Goal: Use online tool/utility: Utilize a website feature to perform a specific function

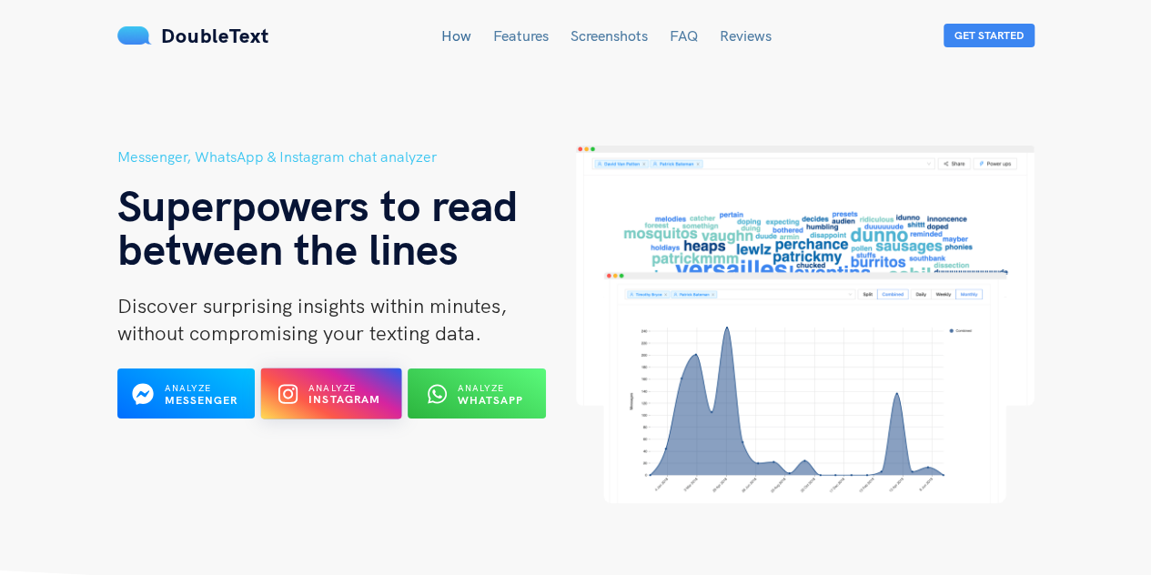
click at [316, 382] on span "Analyze" at bounding box center [331, 388] width 47 height 12
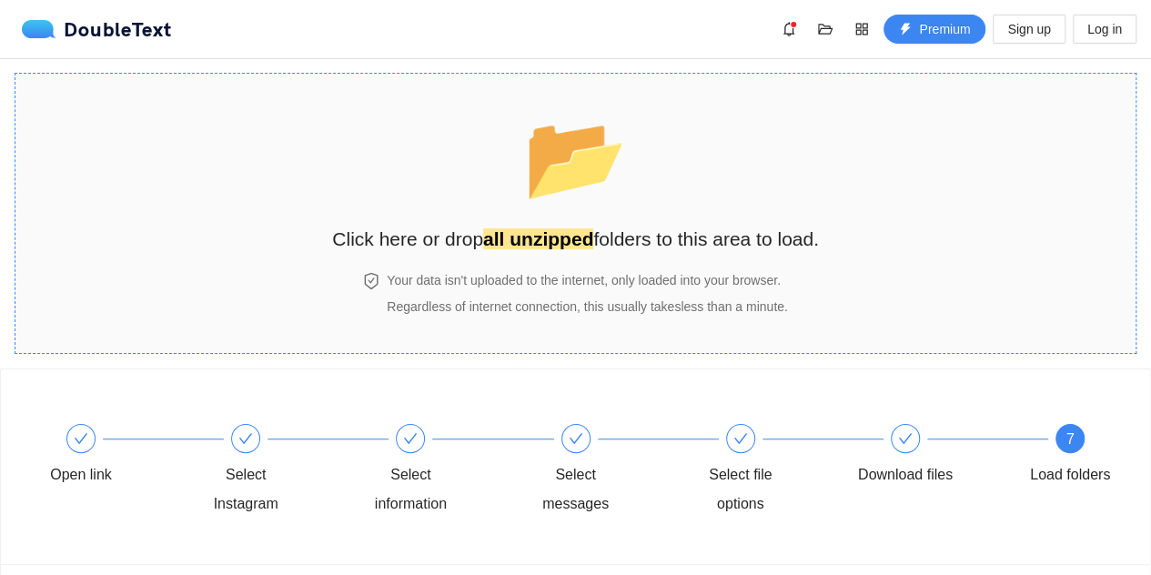
click at [542, 239] on strong "all unzipped" at bounding box center [538, 238] width 110 height 21
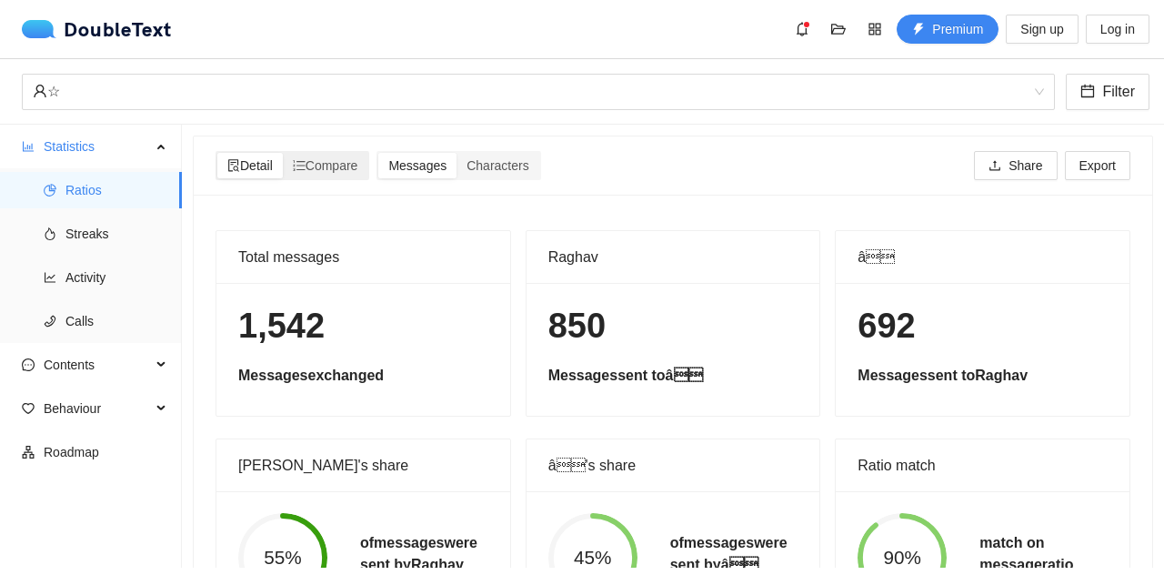
click at [254, 166] on span "Detail" at bounding box center [249, 165] width 45 height 15
click at [217, 153] on input "Detail" at bounding box center [217, 153] width 0 height 0
click at [331, 168] on span "Compare" at bounding box center [325, 165] width 65 height 15
click at [283, 153] on input "Compare" at bounding box center [283, 153] width 0 height 0
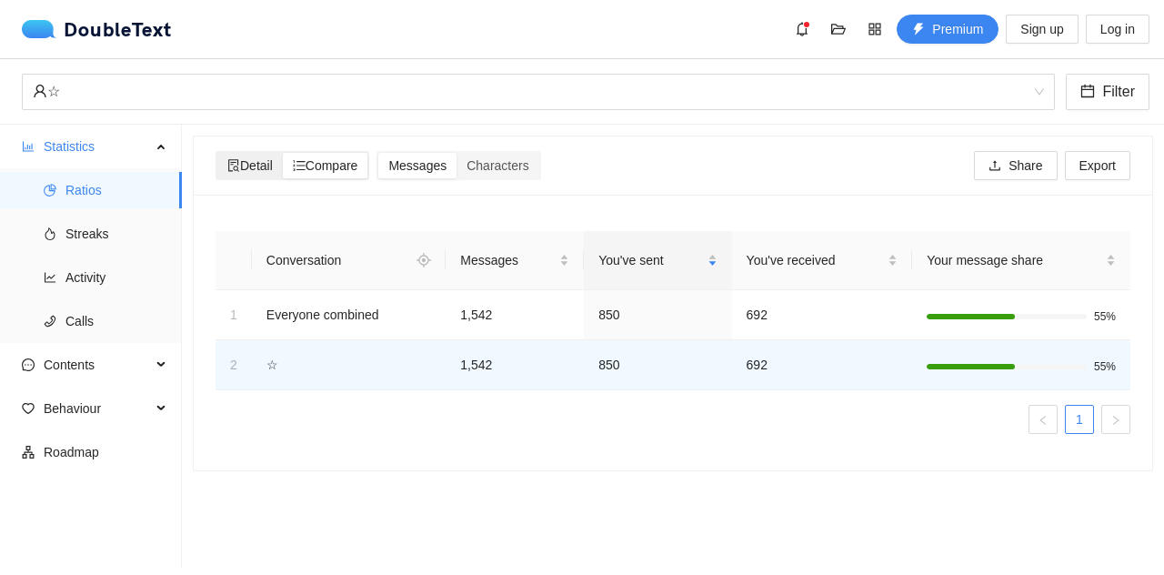
click at [267, 171] on span "Detail" at bounding box center [249, 165] width 45 height 15
click at [217, 153] on input "Detail" at bounding box center [217, 153] width 0 height 0
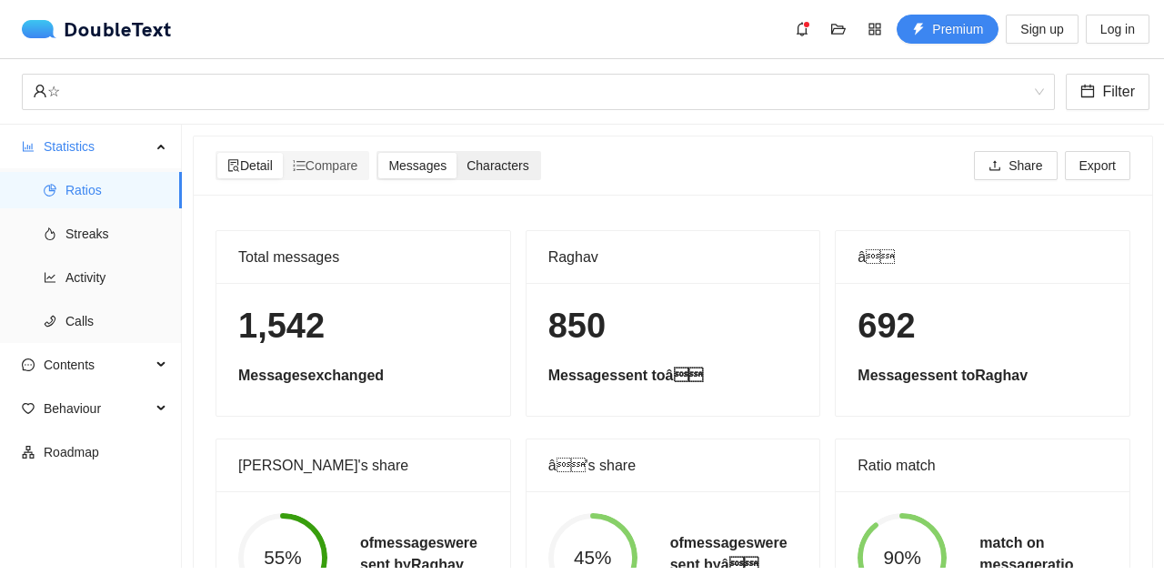
click at [498, 165] on span "Characters" at bounding box center [498, 165] width 62 height 15
click at [457, 153] on input "Characters" at bounding box center [457, 153] width 0 height 0
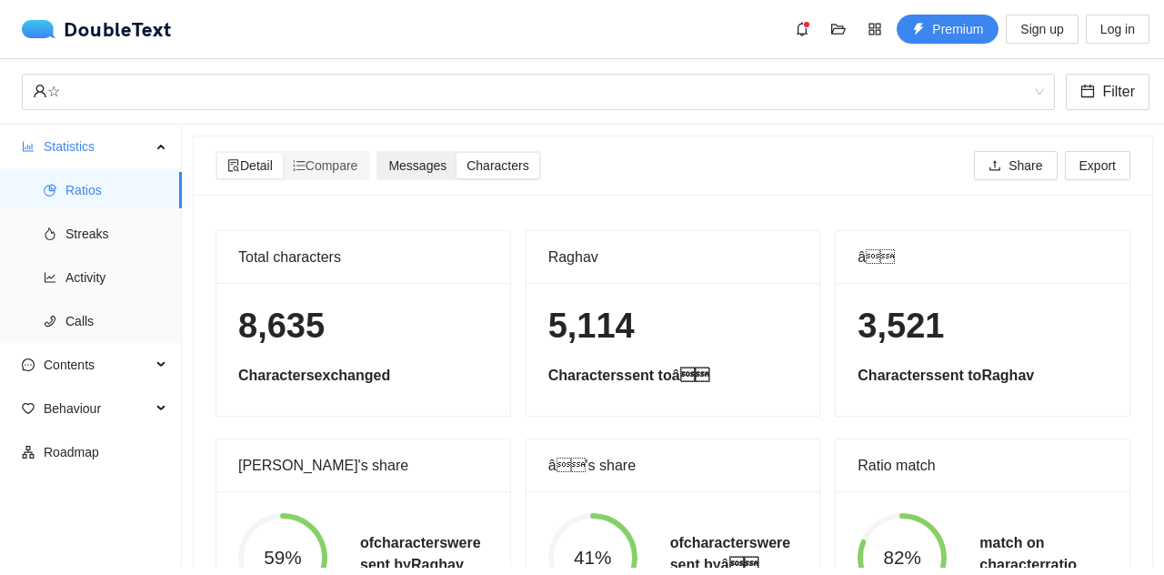
click at [410, 173] on span "Messages" at bounding box center [417, 165] width 58 height 15
click at [378, 153] on input "Messages" at bounding box center [378, 153] width 0 height 0
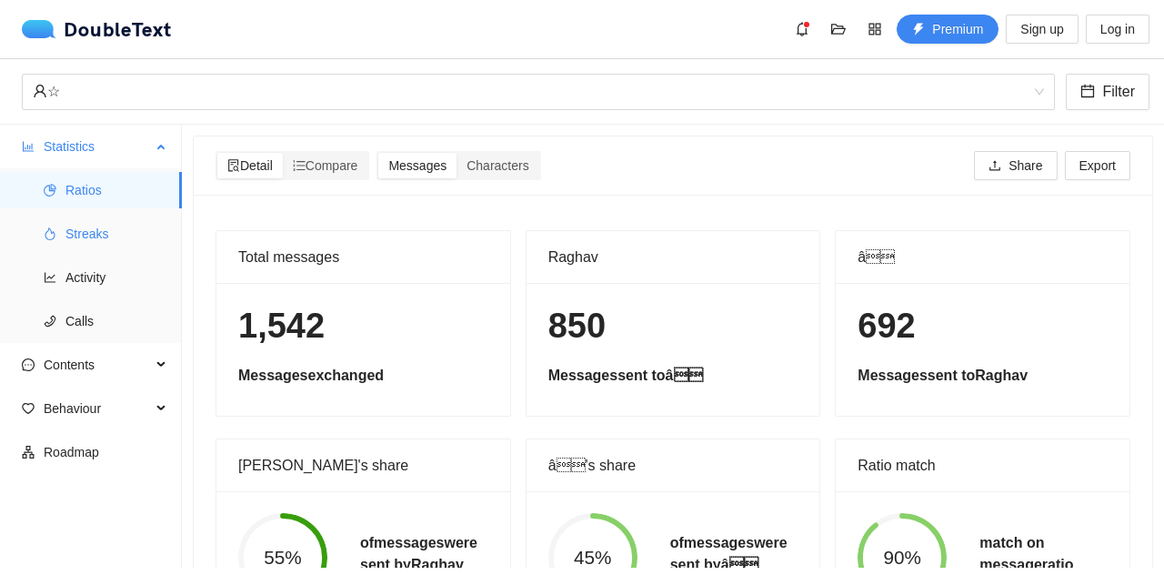
click at [137, 236] on span "Streaks" at bounding box center [116, 234] width 102 height 36
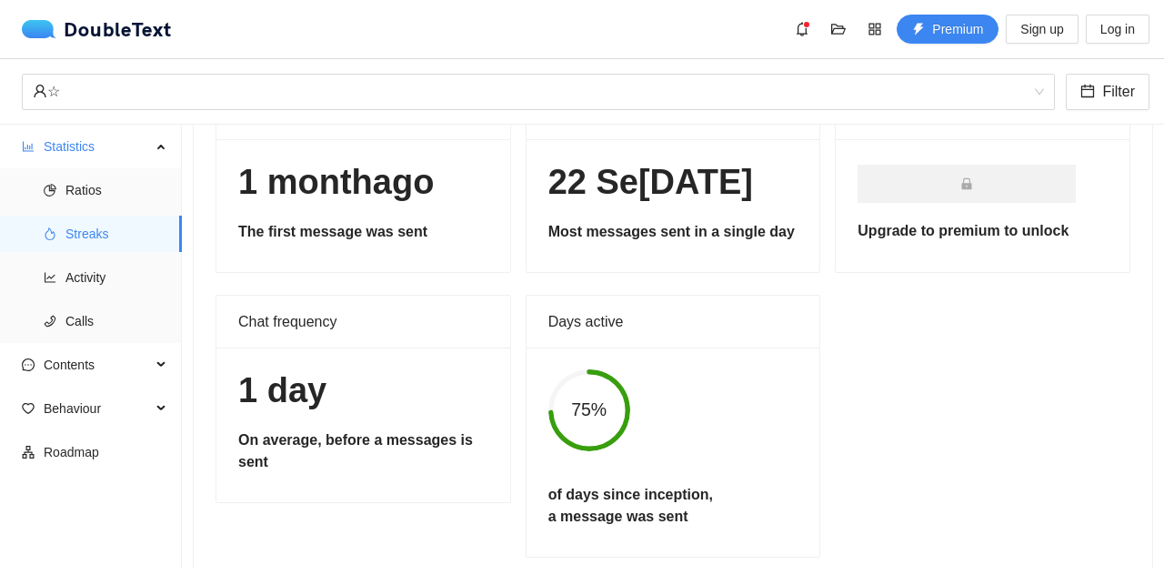
scroll to position [166, 0]
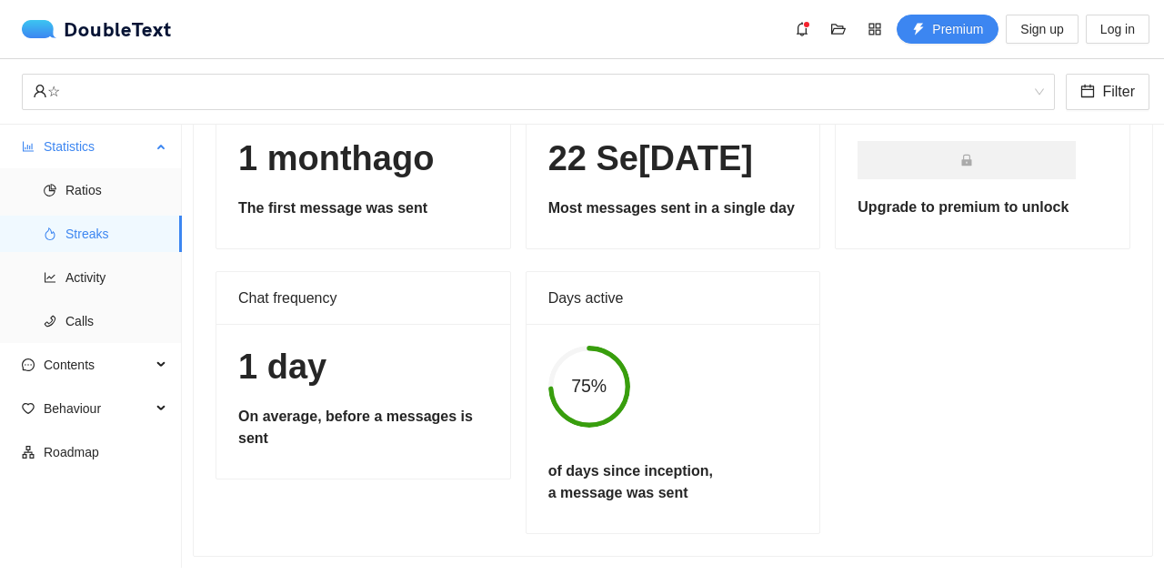
click at [120, 257] on ul "Ratios Streaks Activity Calls" at bounding box center [90, 255] width 181 height 175
click at [104, 270] on span "Activity" at bounding box center [116, 277] width 102 height 36
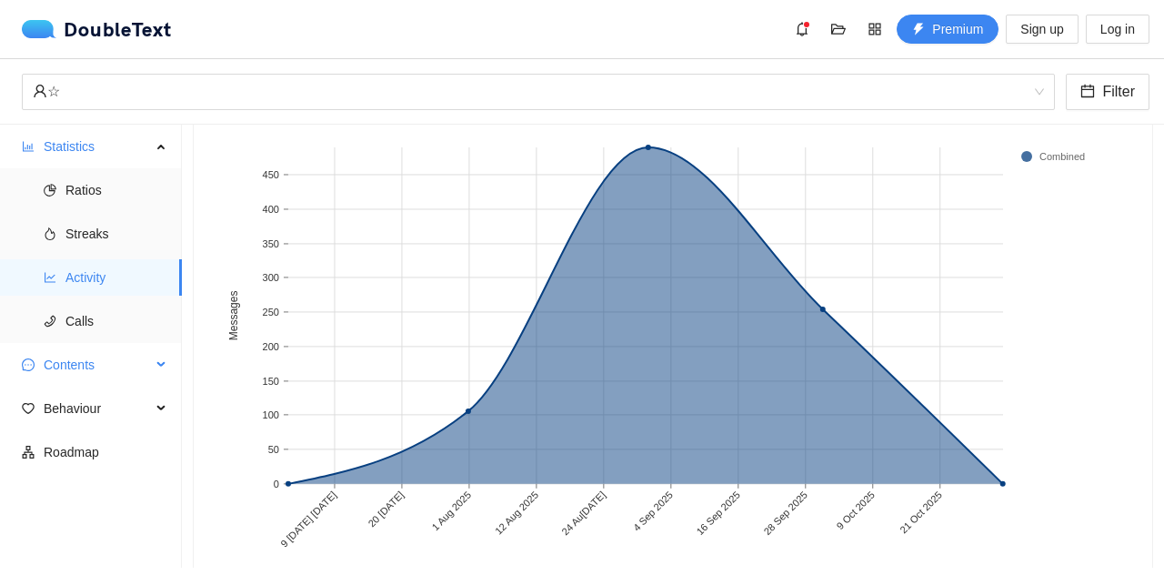
click at [62, 347] on span "Contents" at bounding box center [97, 365] width 107 height 36
click at [96, 402] on span "Word Cloud" at bounding box center [116, 408] width 102 height 36
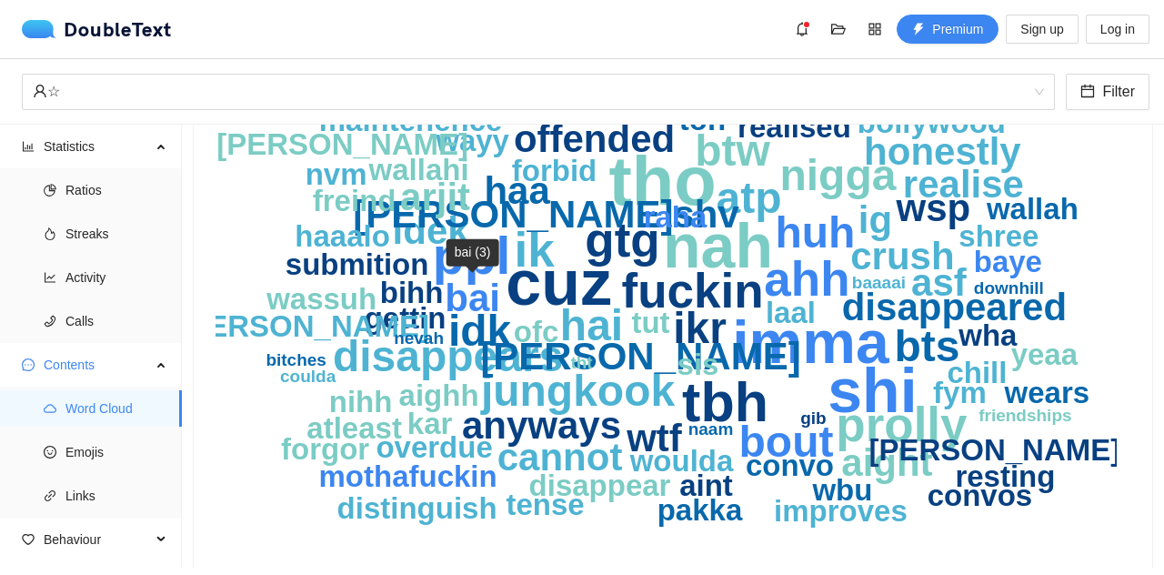
scroll to position [141, 0]
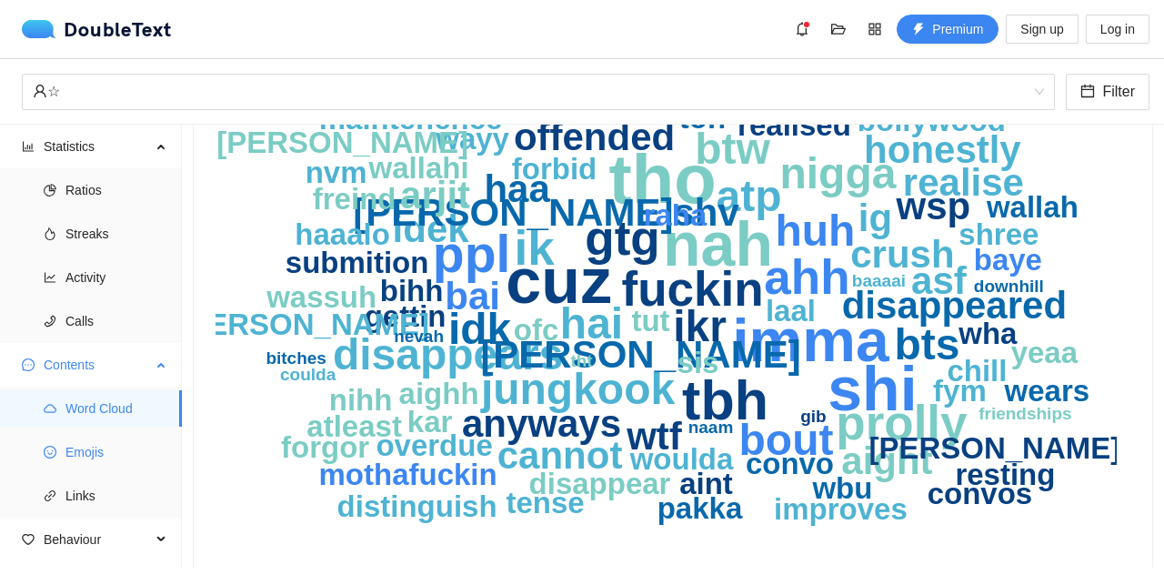
click at [95, 468] on span "Emojis" at bounding box center [116, 452] width 102 height 36
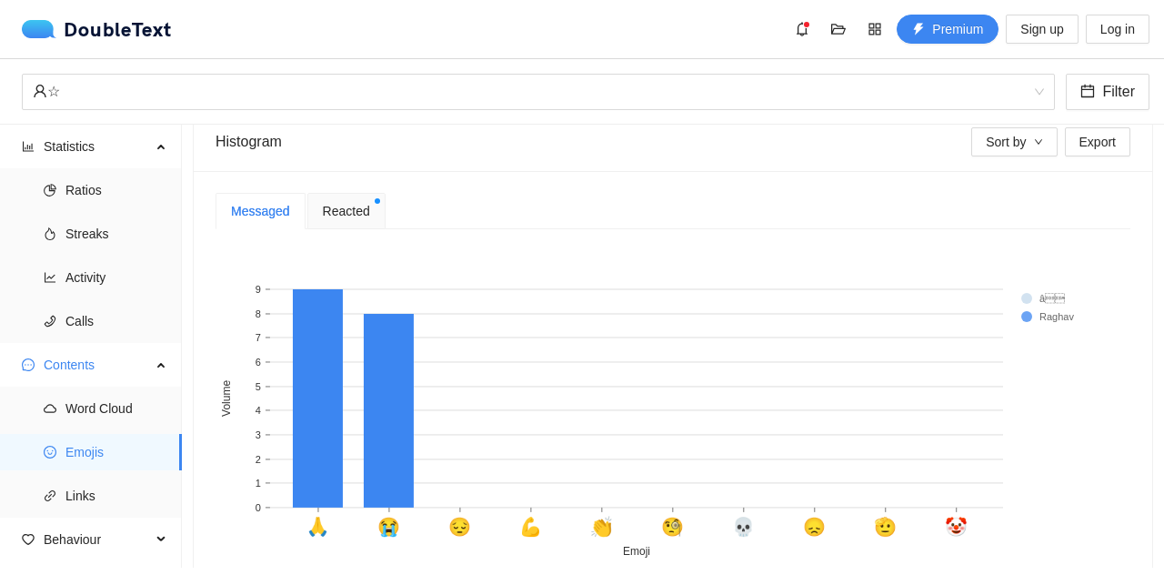
scroll to position [342, 0]
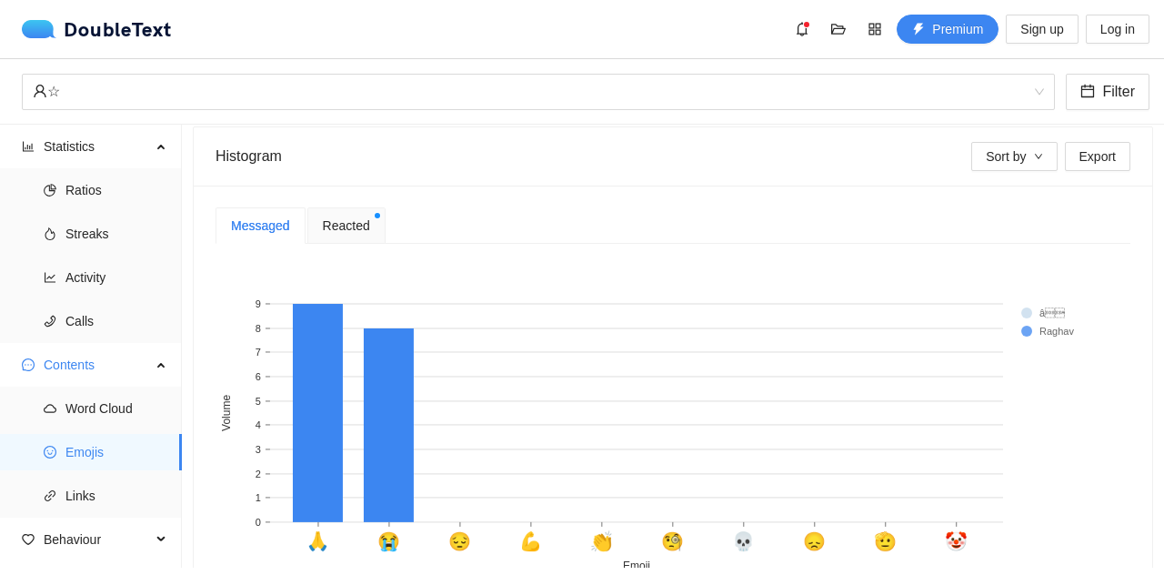
click at [343, 216] on span "Reacted" at bounding box center [346, 226] width 47 height 20
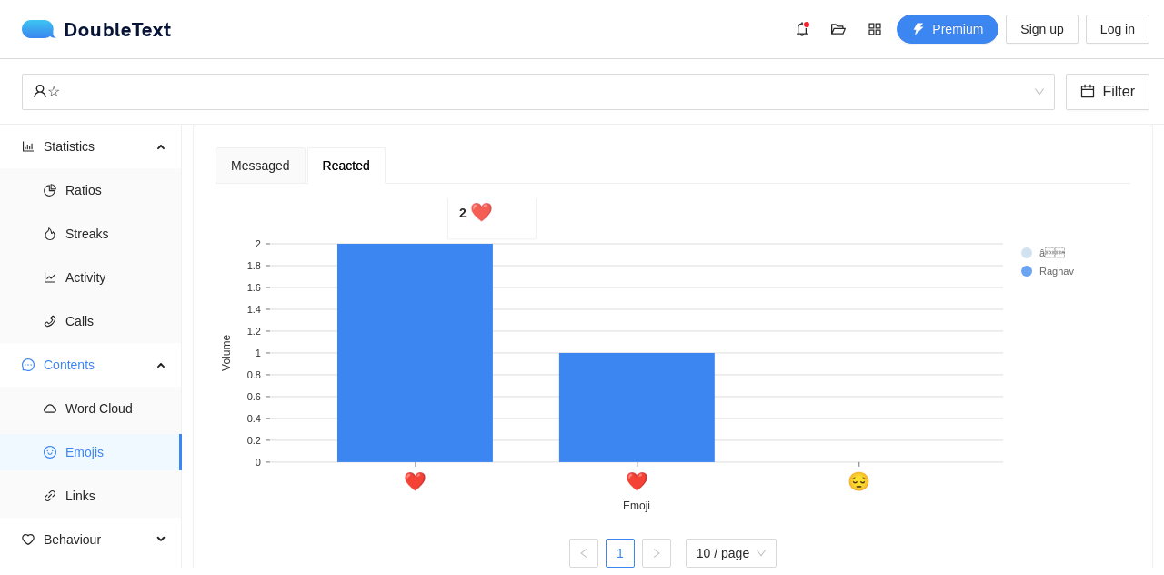
scroll to position [413, 0]
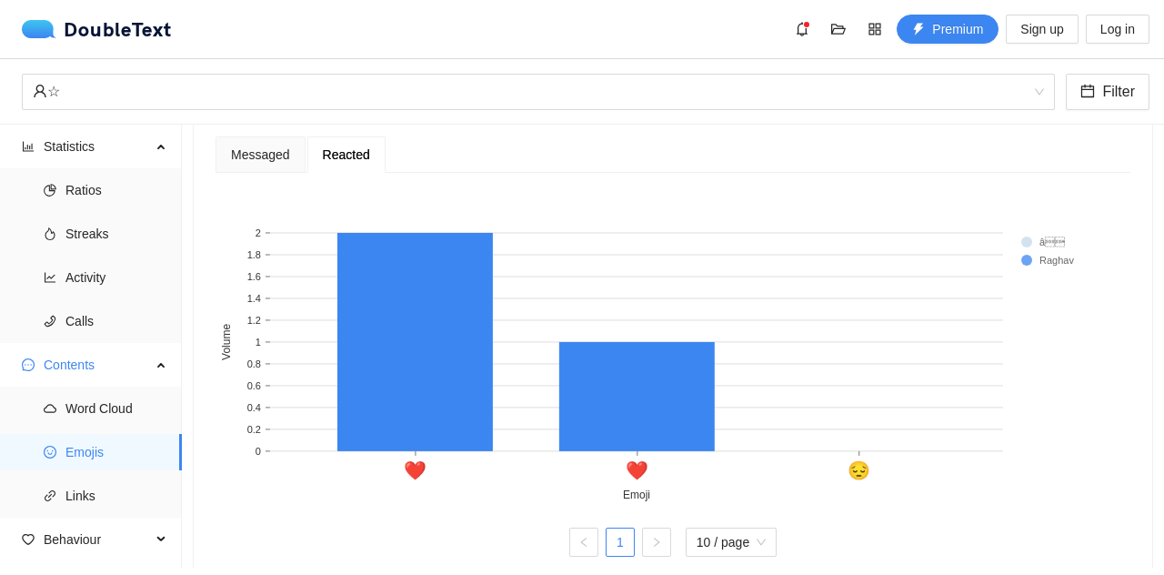
click at [1026, 236] on rect at bounding box center [1057, 242] width 73 height 18
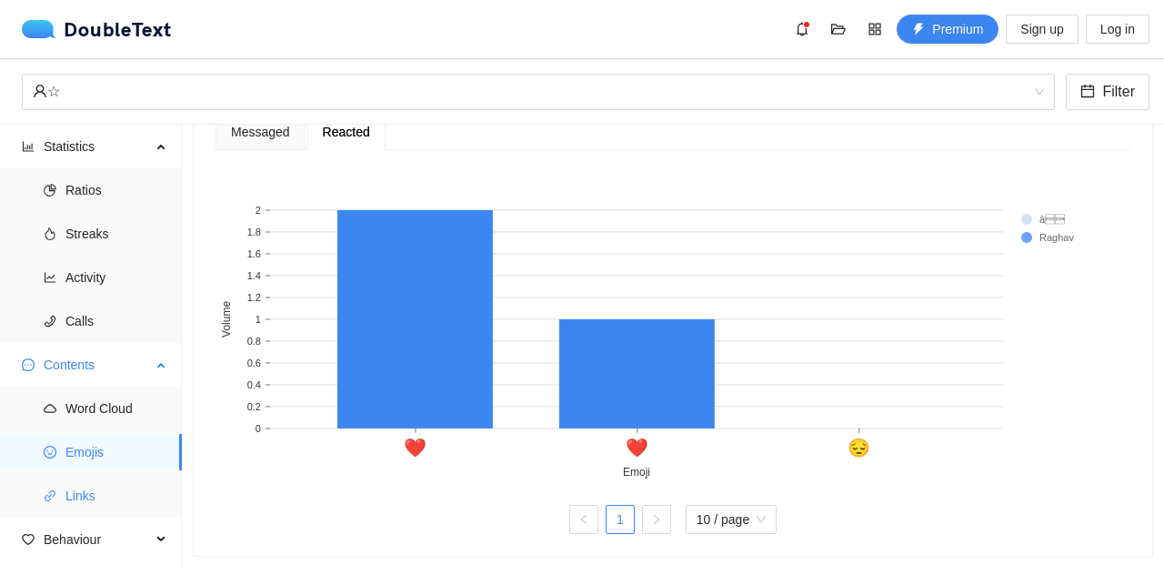
click at [126, 493] on span "Links" at bounding box center [116, 496] width 102 height 36
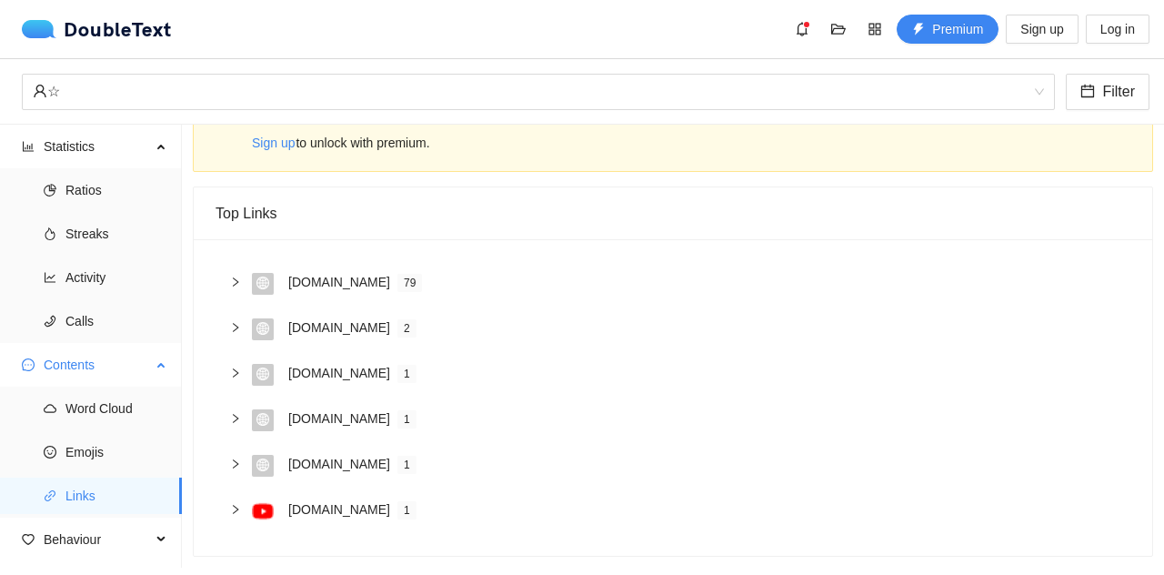
scroll to position [33, 0]
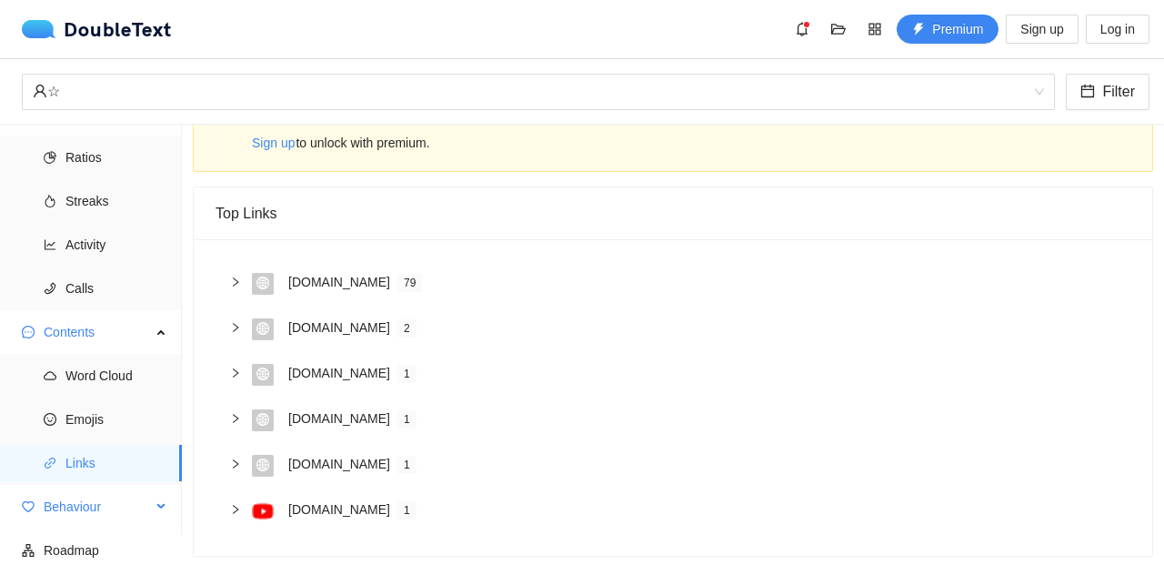
click at [118, 507] on span "Behaviour" at bounding box center [97, 506] width 107 height 36
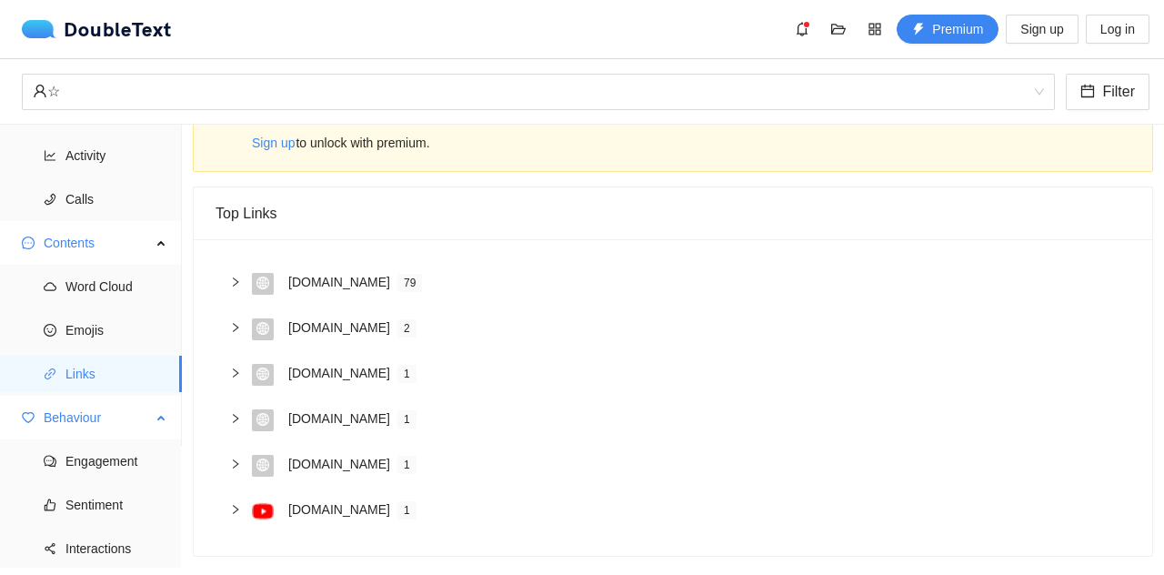
scroll to position [124, 0]
click at [122, 459] on span "Engagement" at bounding box center [116, 459] width 102 height 36
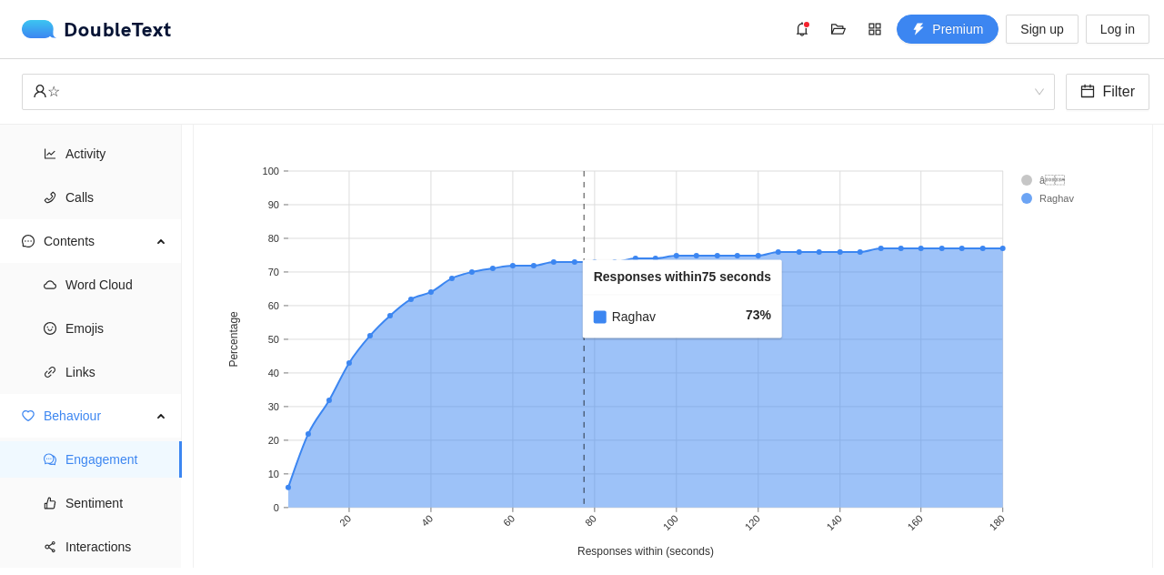
scroll to position [622, 0]
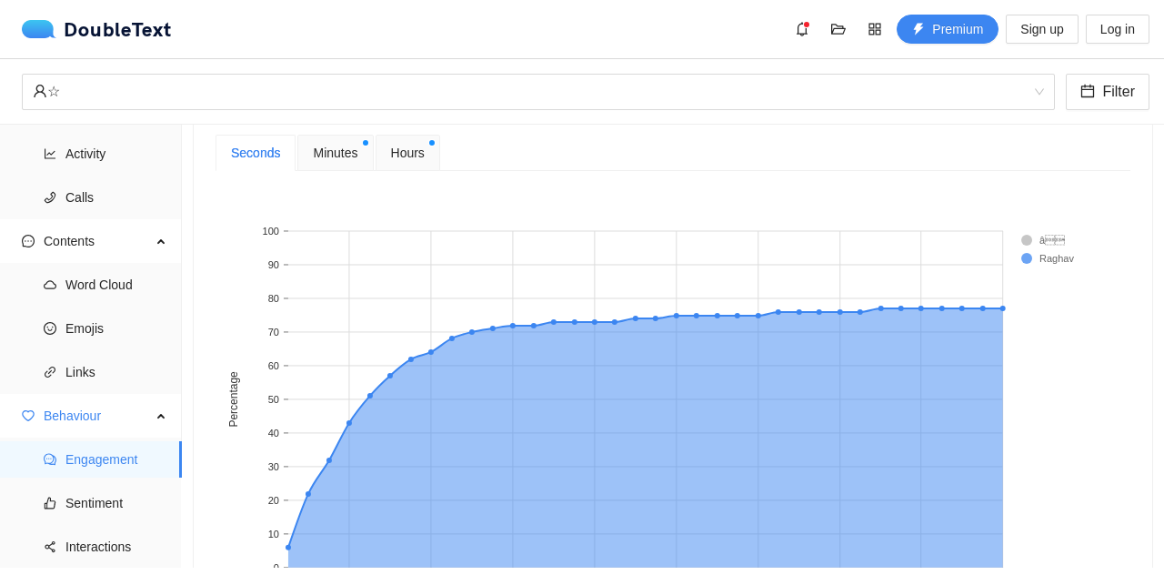
click at [1029, 237] on rect at bounding box center [1057, 240] width 73 height 18
click at [341, 158] on span "Minutes" at bounding box center [335, 153] width 45 height 20
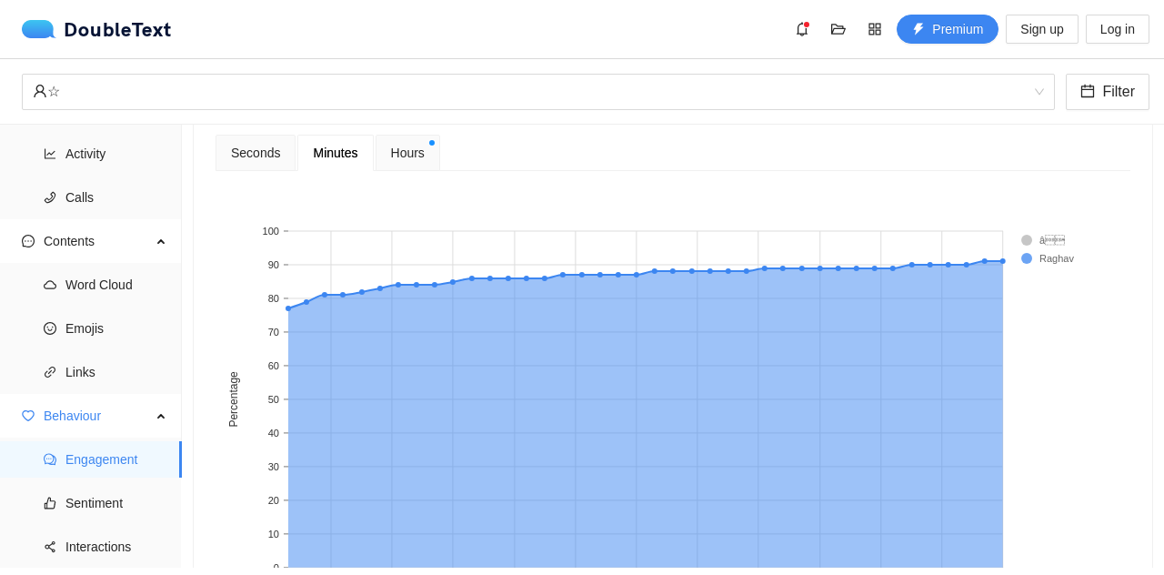
click at [412, 143] on span "Hours" at bounding box center [408, 153] width 34 height 20
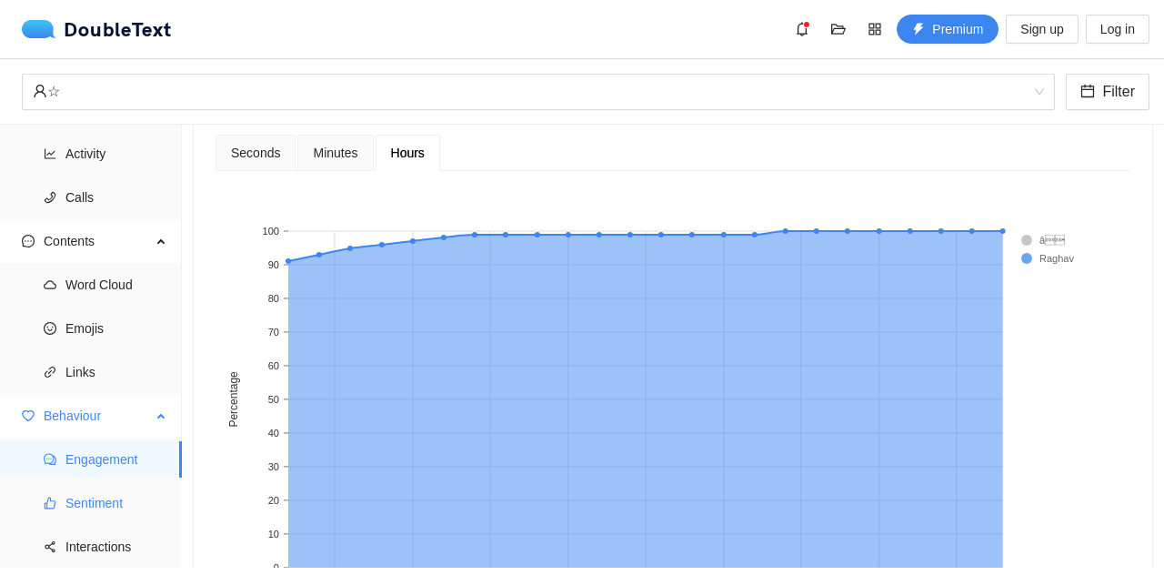
click at [96, 515] on span "Sentiment" at bounding box center [116, 503] width 102 height 36
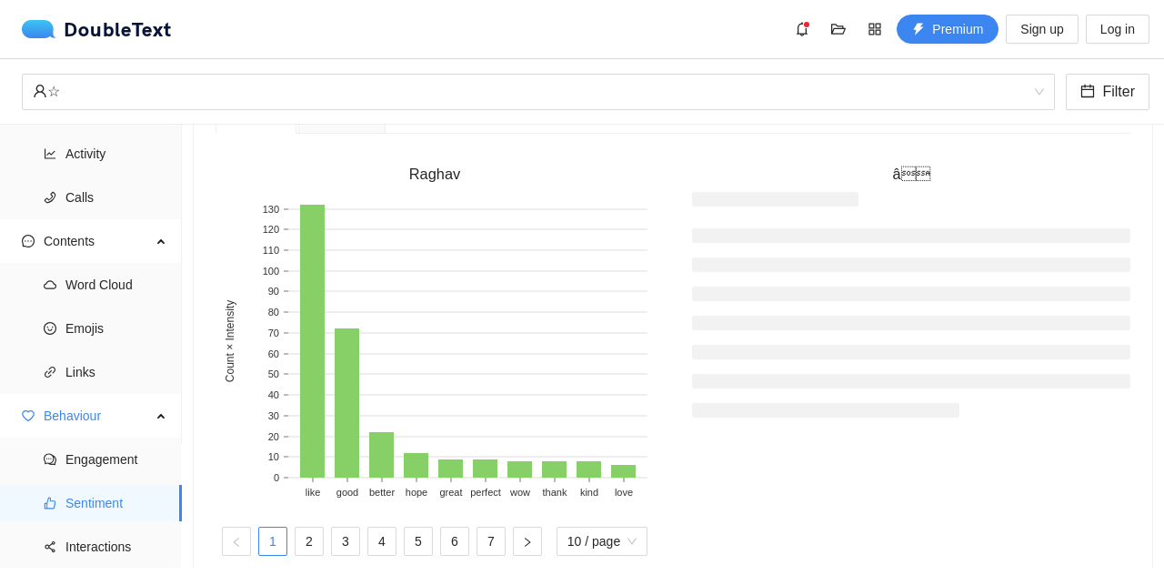
scroll to position [540, 0]
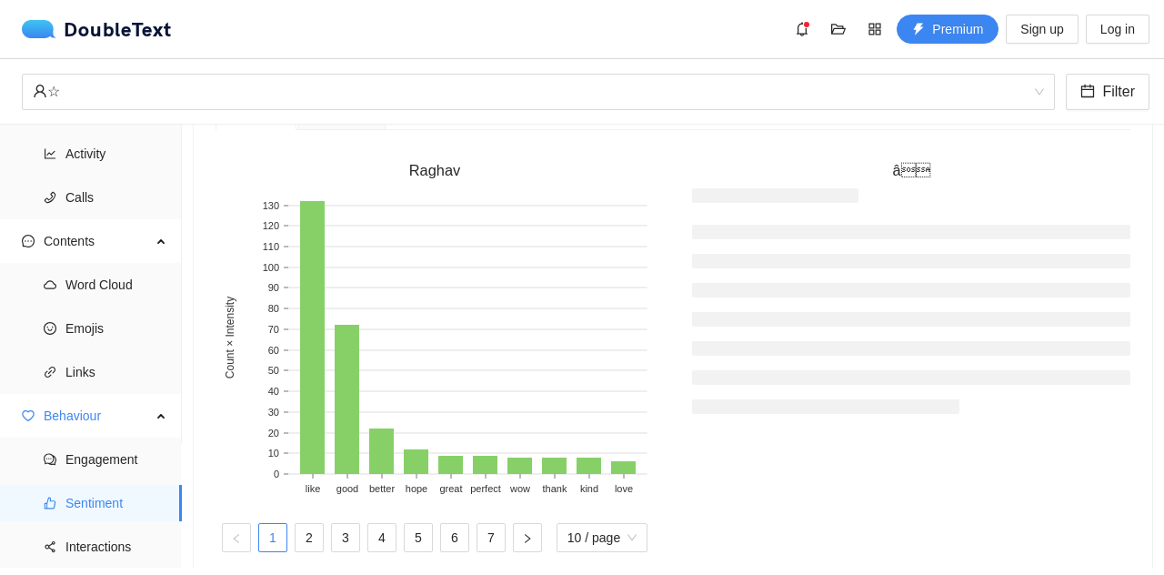
click at [906, 225] on li at bounding box center [911, 232] width 438 height 15
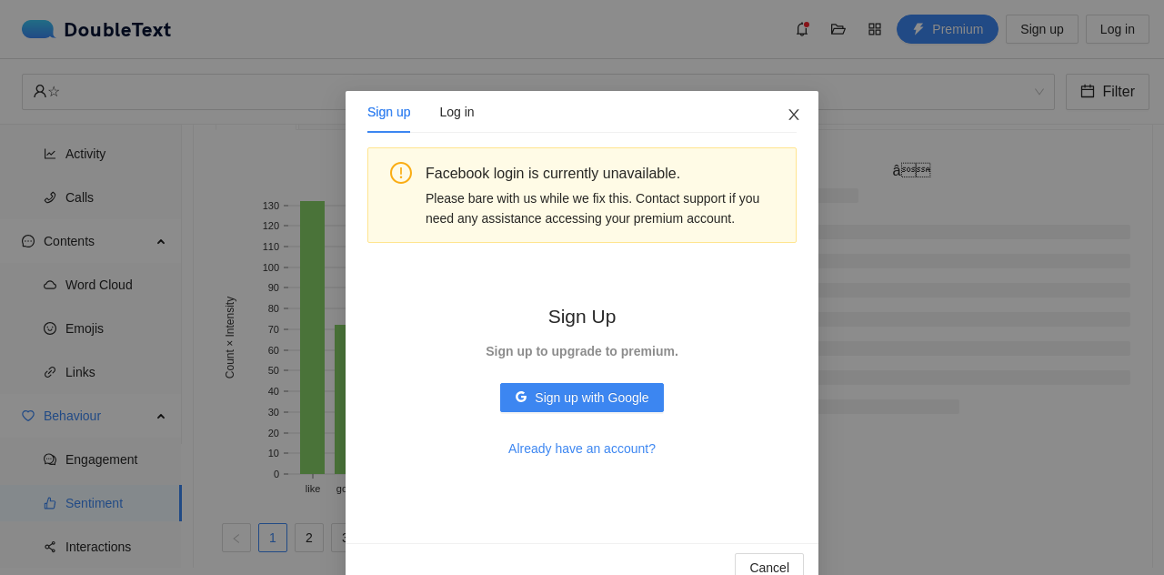
click at [799, 124] on span "Close" at bounding box center [793, 115] width 49 height 49
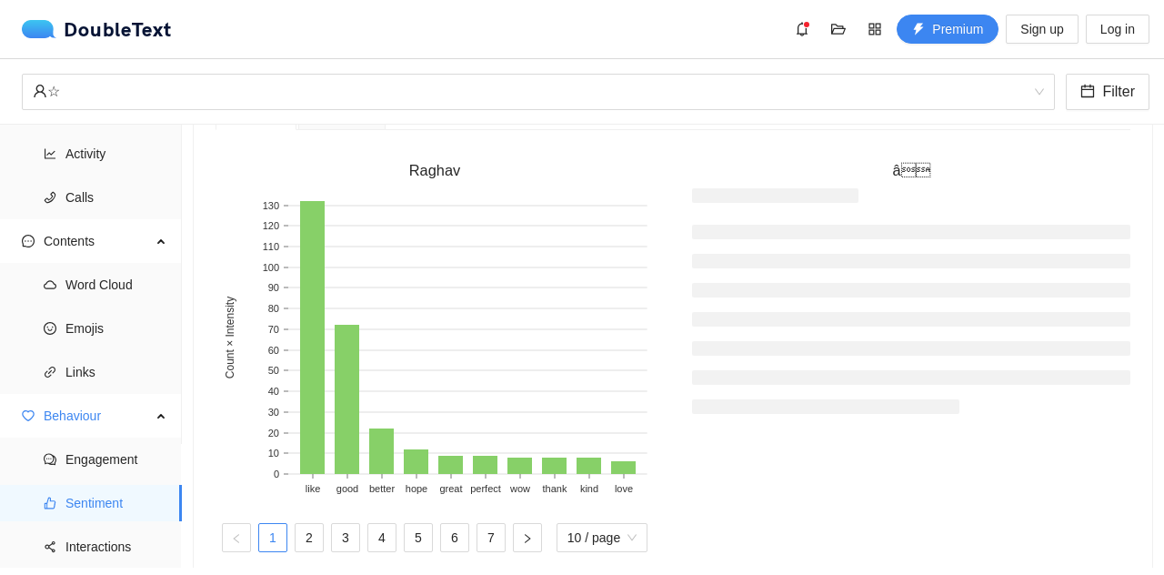
click at [925, 174] on h3 "â" at bounding box center [911, 171] width 438 height 24
click at [831, 256] on li at bounding box center [911, 261] width 438 height 15
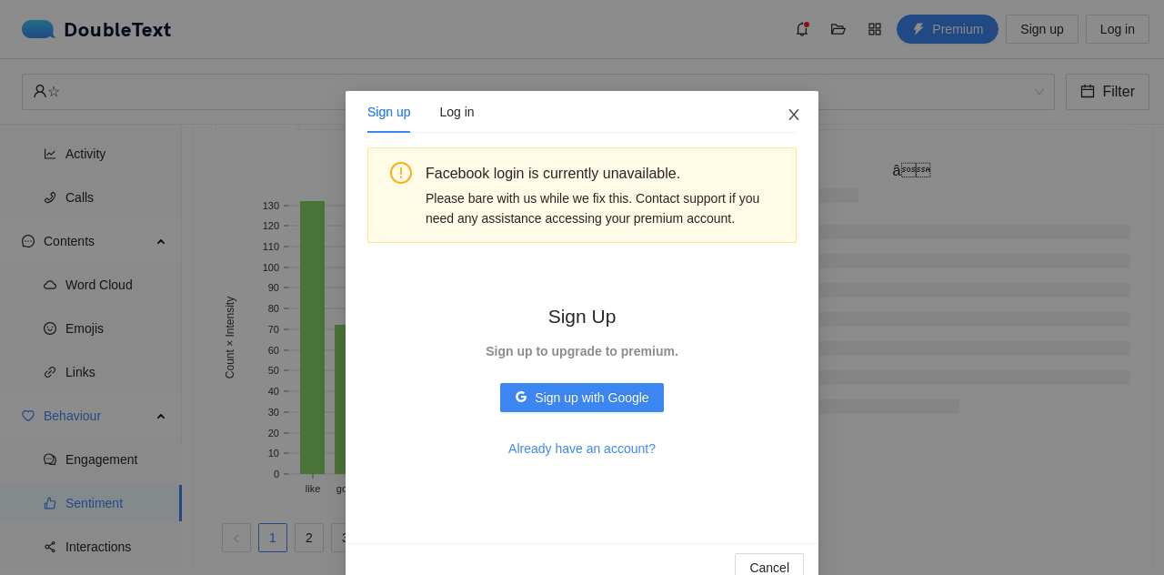
click at [802, 110] on span "Close" at bounding box center [793, 115] width 49 height 49
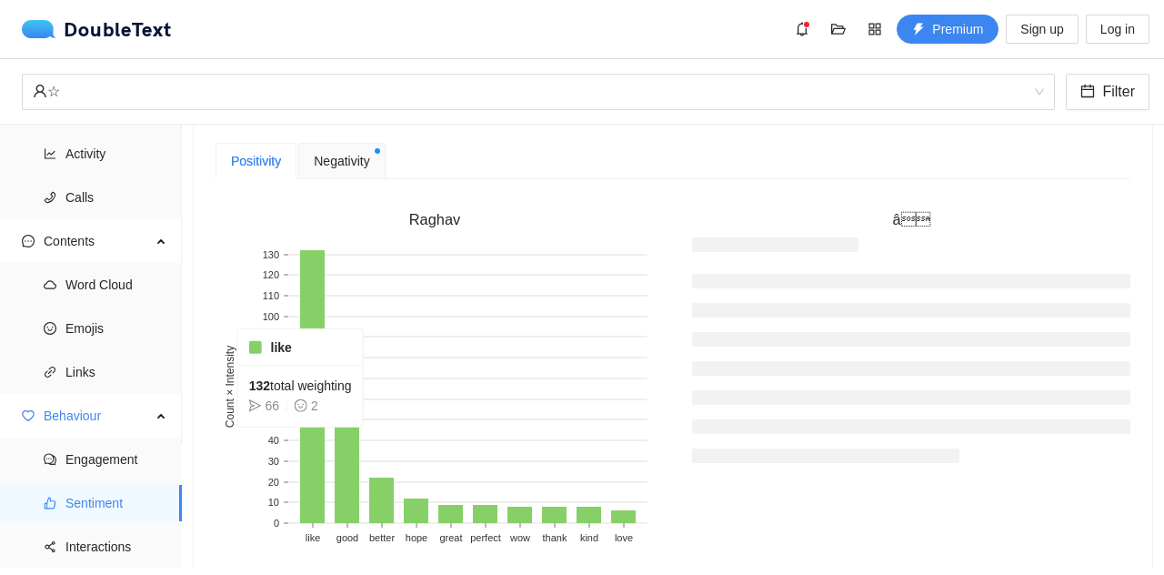
scroll to position [493, 0]
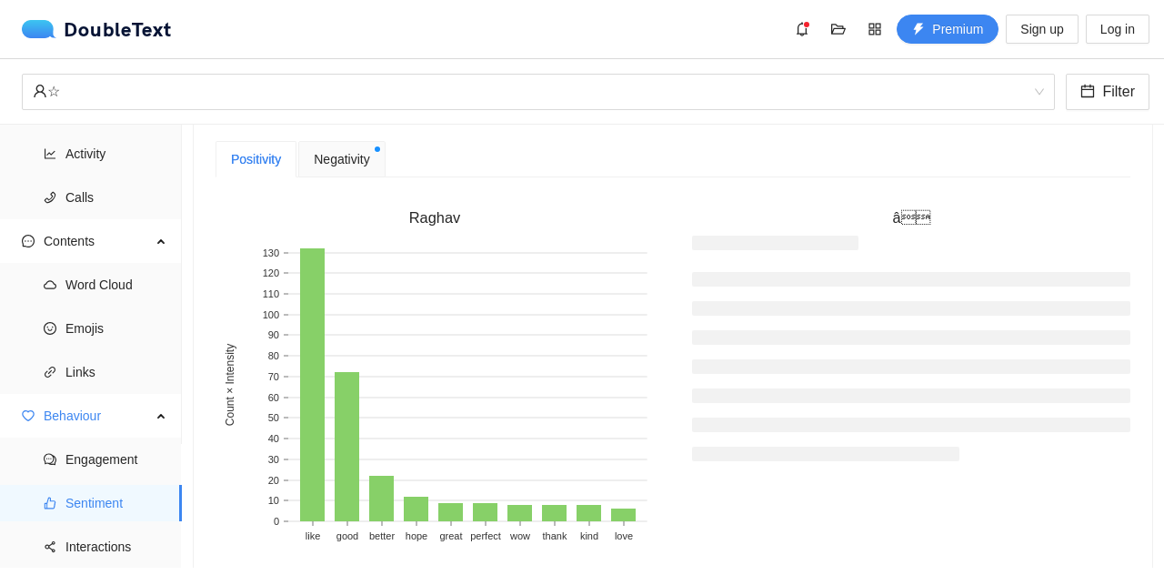
click at [332, 165] on span "Negativity" at bounding box center [341, 159] width 55 height 20
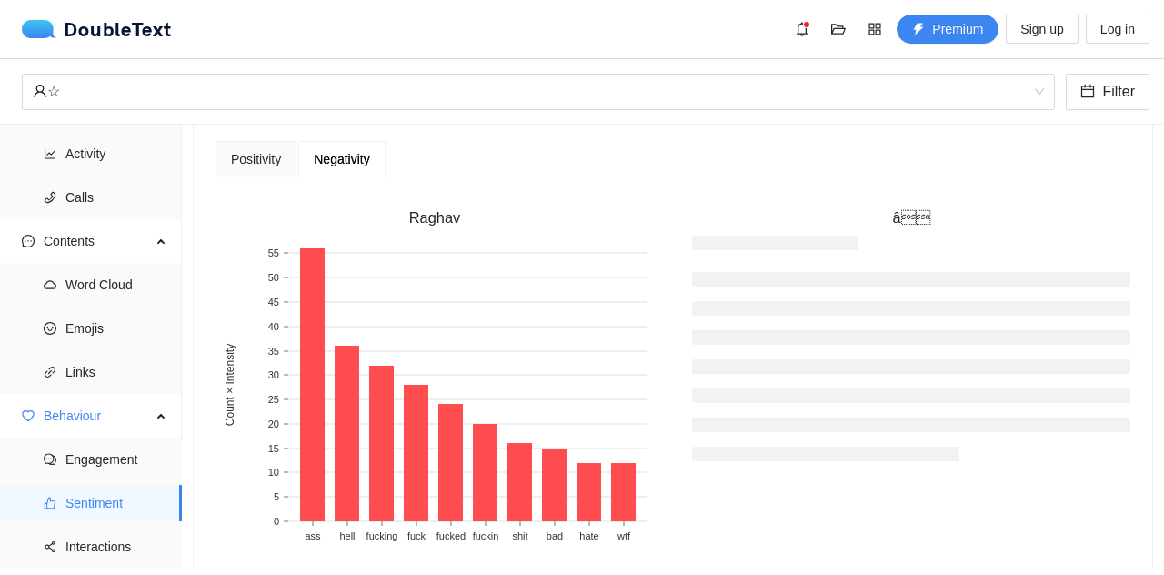
click at [252, 192] on div "[PERSON_NAME]aghav ass hell fucking fuck fucked fuckin shit bad hate wtf 0 5 10…" at bounding box center [672, 395] width 953 height 407
click at [284, 171] on div "Positivity" at bounding box center [256, 159] width 81 height 36
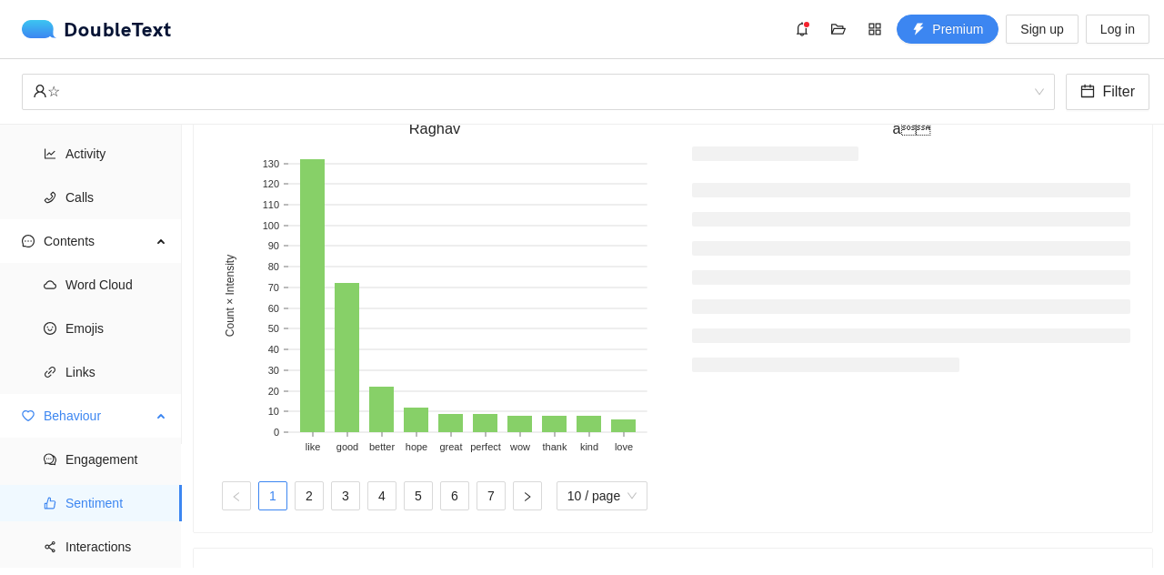
scroll to position [164, 0]
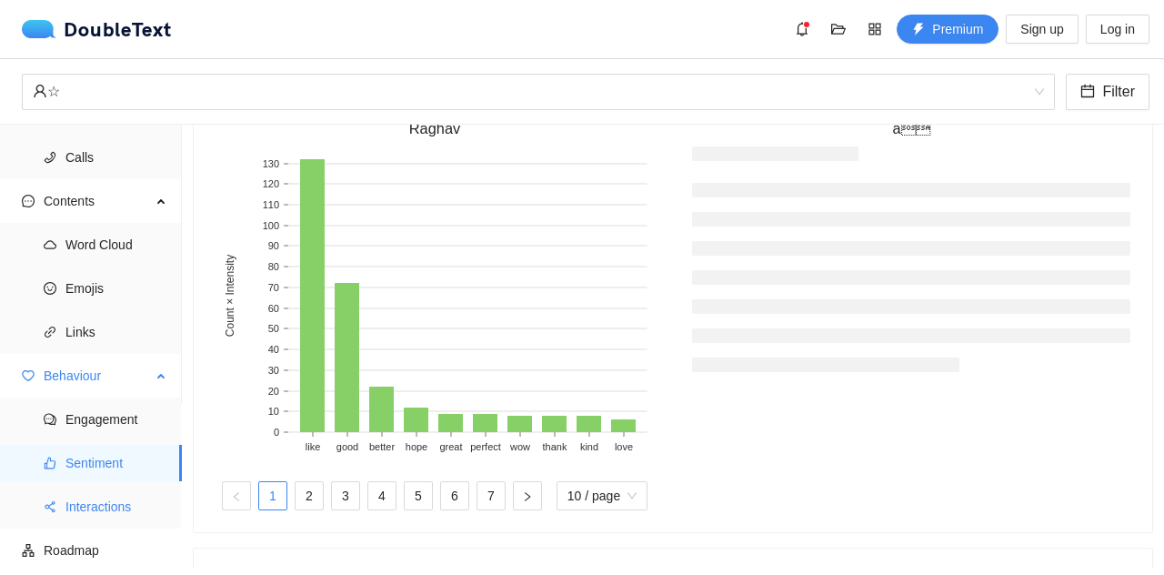
click at [124, 494] on span "Interactions" at bounding box center [116, 506] width 102 height 36
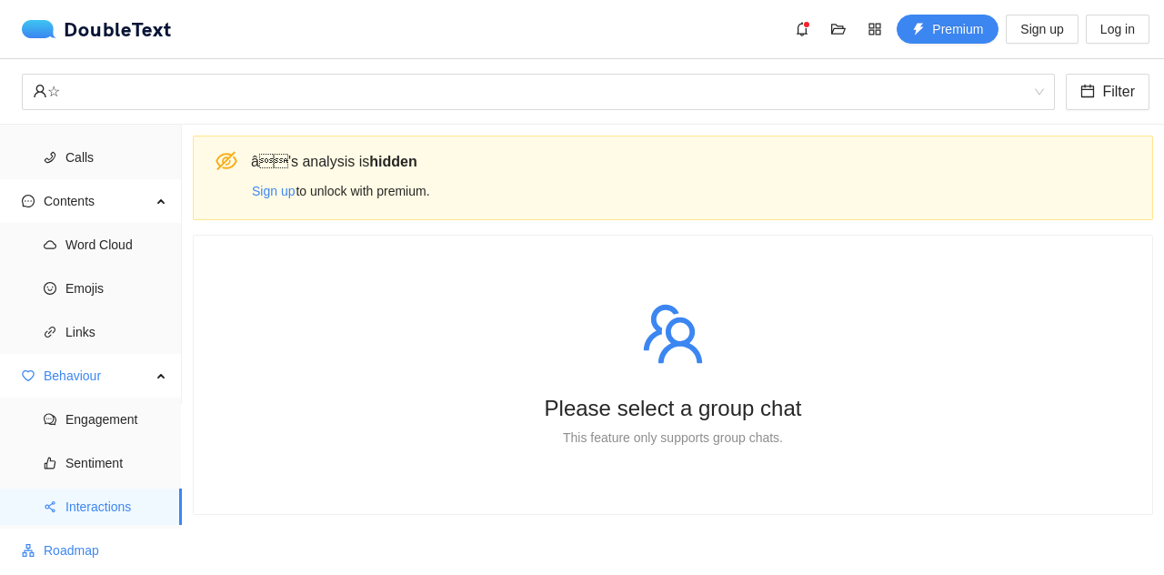
click at [104, 535] on span "Roadmap" at bounding box center [106, 550] width 124 height 36
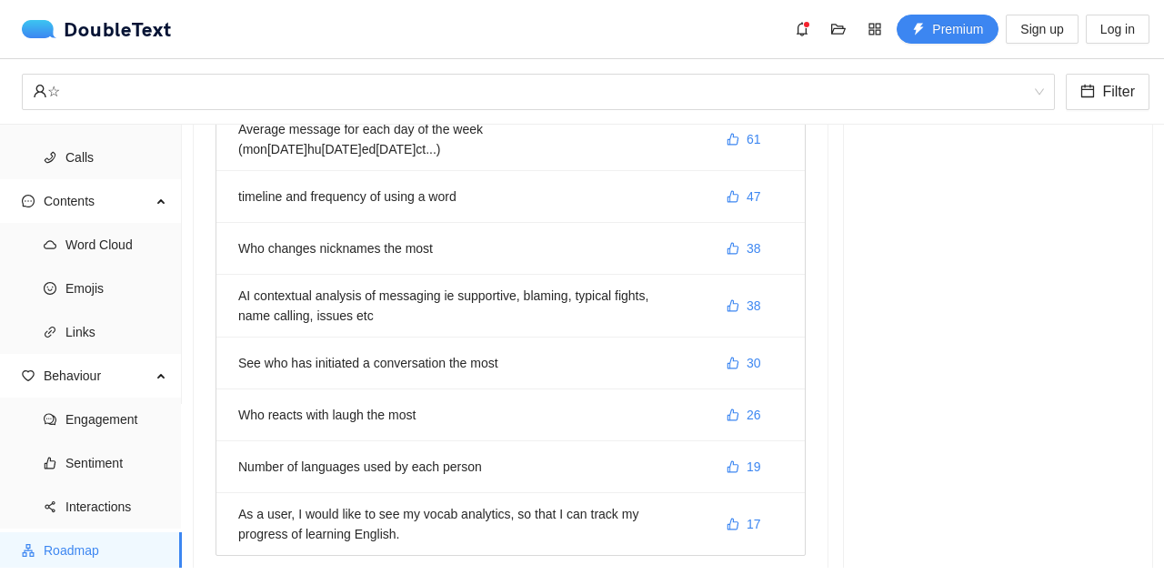
scroll to position [292, 0]
